Goal: Task Accomplishment & Management: Complete application form

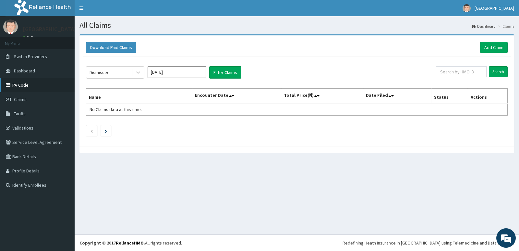
click at [40, 82] on link "PA Code" at bounding box center [37, 85] width 75 height 14
click at [495, 44] on link "Add Claim" at bounding box center [494, 47] width 28 height 11
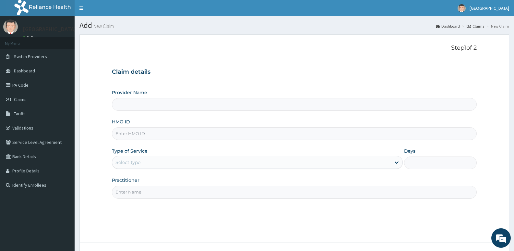
click at [129, 137] on input "HMO ID" at bounding box center [294, 133] width 365 height 13
type input "[GEOGRAPHIC_DATA]"
paste input "gbz/10311/a"
type input "gbz/10311/a"
click at [130, 161] on div "Select type" at bounding box center [128, 162] width 25 height 6
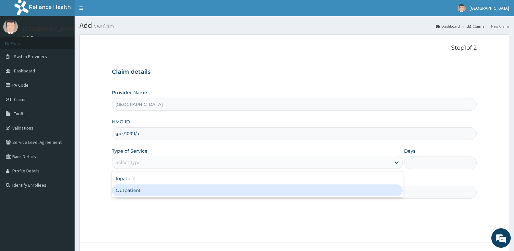
click at [131, 190] on div "Outpatient" at bounding box center [257, 190] width 291 height 12
type input "1"
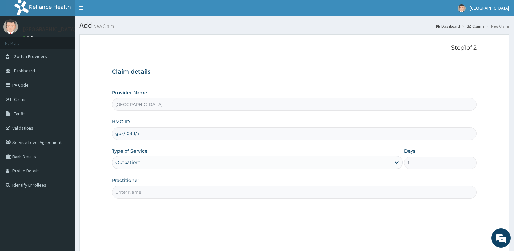
click at [133, 193] on input "Practitioner" at bounding box center [294, 192] width 365 height 13
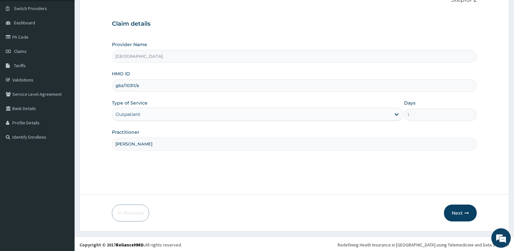
scroll to position [50, 0]
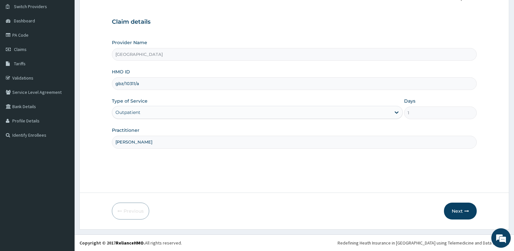
type input "[PERSON_NAME]"
click at [207, 110] on div "Outpatient" at bounding box center [251, 112] width 278 height 10
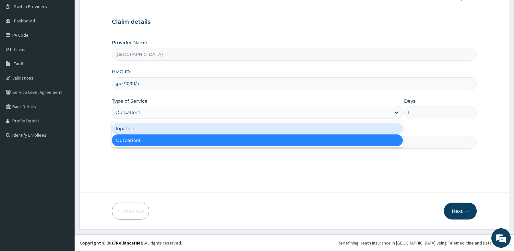
click at [158, 129] on div "Inpatient" at bounding box center [257, 129] width 291 height 12
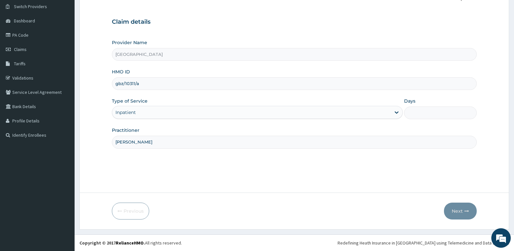
click at [434, 112] on input "Days" at bounding box center [440, 112] width 73 height 13
type input "1"
click at [457, 209] on button "Next" at bounding box center [460, 210] width 33 height 17
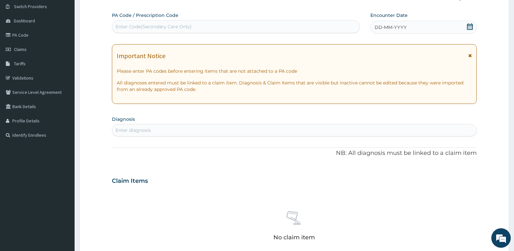
click at [135, 28] on div "Enter Code(Secondary Care Only)" at bounding box center [154, 26] width 76 height 6
paste input "PA/43B10C"
type input "PA/43B10C"
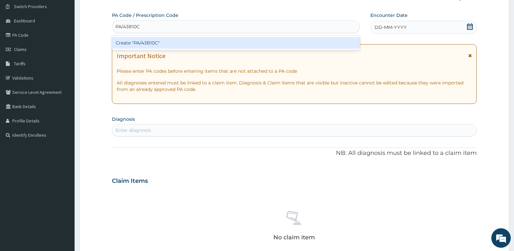
click at [145, 44] on div "Create "PA/43B10C"" at bounding box center [236, 43] width 248 height 12
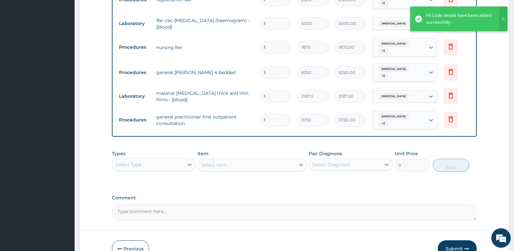
scroll to position [434, 0]
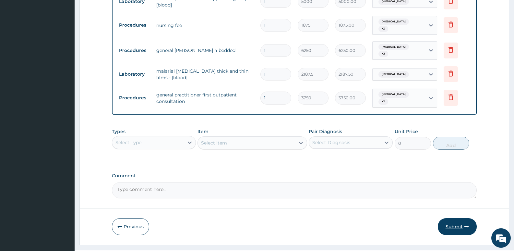
click at [454, 218] on button "Submit" at bounding box center [457, 226] width 39 height 17
